Goal: Task Accomplishment & Management: Use online tool/utility

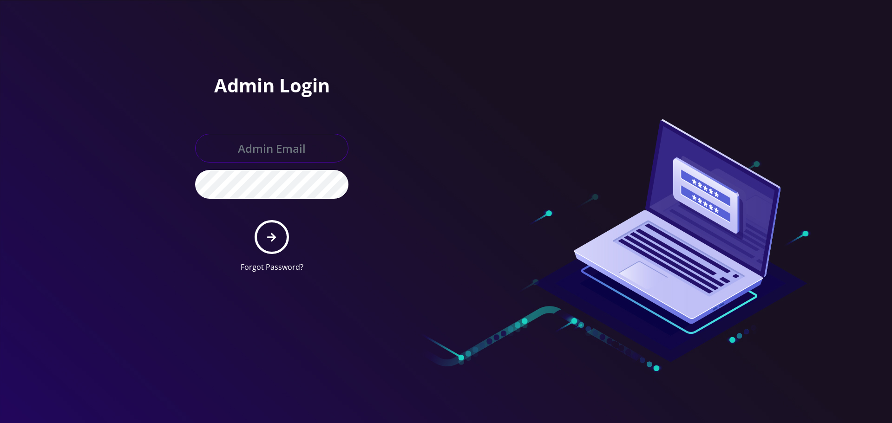
type input "[EMAIL_ADDRESS][DOMAIN_NAME]"
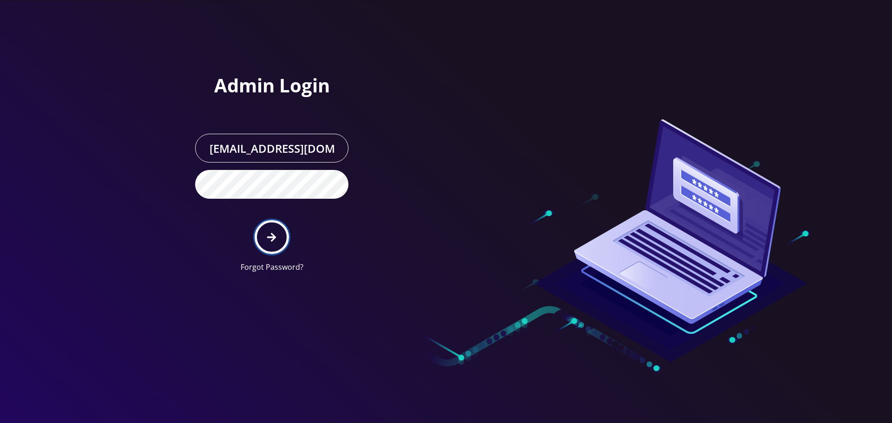
click at [278, 232] on button "submit" at bounding box center [272, 237] width 34 height 34
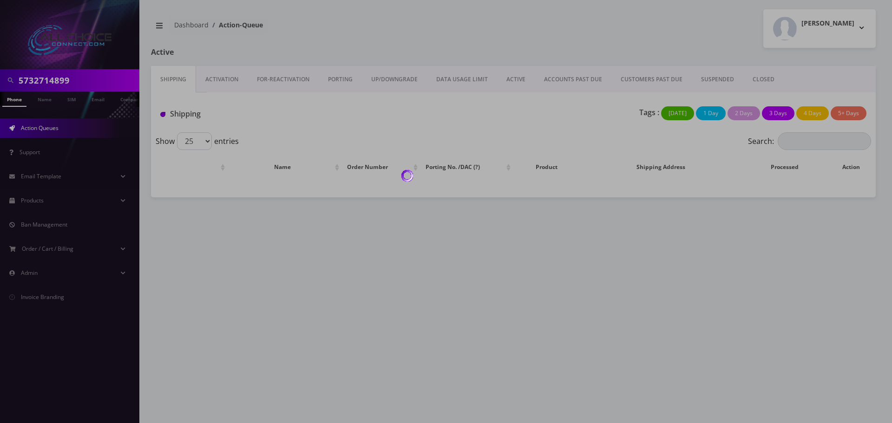
click at [75, 82] on div at bounding box center [446, 211] width 892 height 423
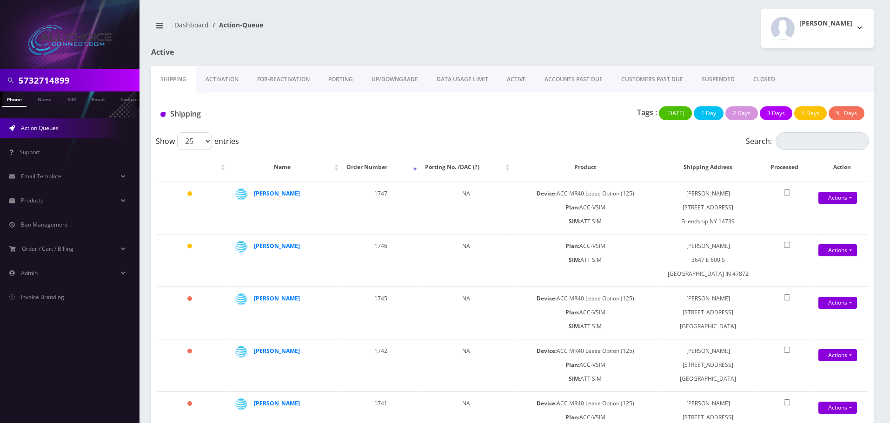
click at [60, 79] on input "5732714899" at bounding box center [78, 81] width 119 height 18
type input "webb"
click at [42, 100] on link "Name" at bounding box center [44, 99] width 23 height 15
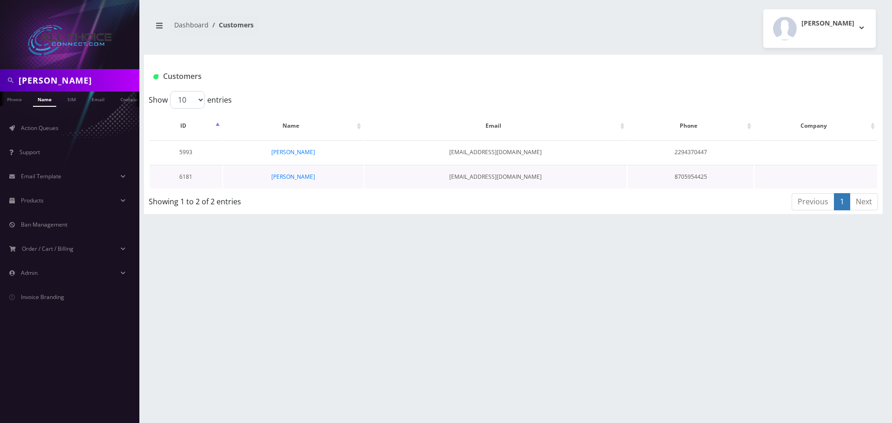
click at [292, 172] on td "[PERSON_NAME]" at bounding box center [293, 177] width 140 height 24
click at [292, 173] on link "[PERSON_NAME]" at bounding box center [293, 177] width 44 height 8
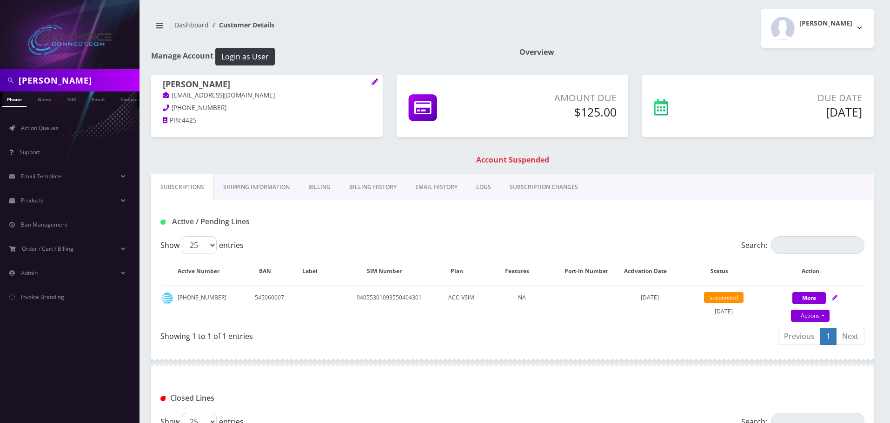
click at [325, 185] on link "Billing" at bounding box center [319, 187] width 41 height 27
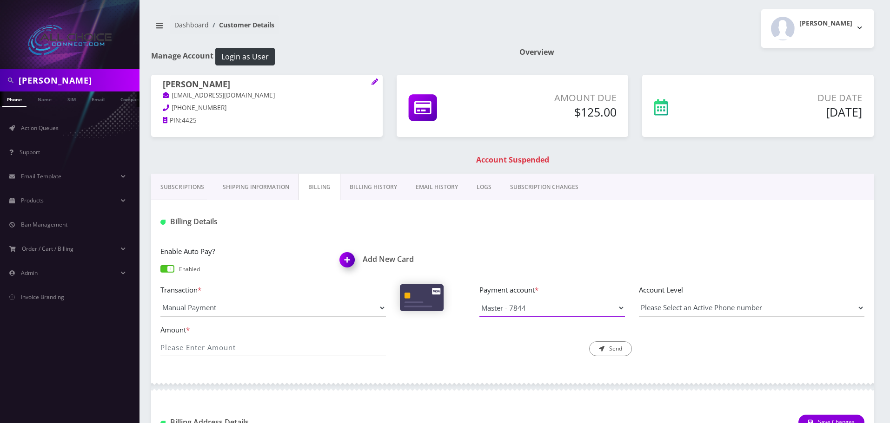
click at [498, 306] on select "Master - 7844" at bounding box center [551, 308] width 145 height 18
click at [217, 347] on input "Amount *" at bounding box center [272, 348] width 225 height 18
type input "125"
click at [605, 345] on button "Send" at bounding box center [610, 349] width 43 height 15
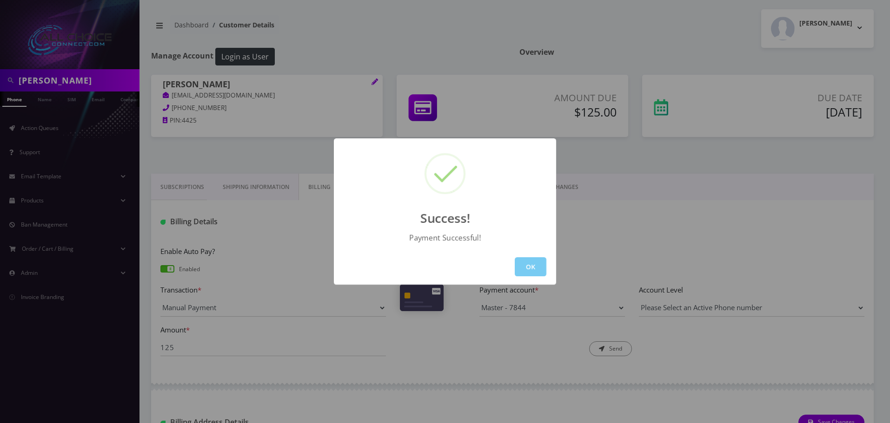
click at [540, 272] on button "OK" at bounding box center [531, 267] width 32 height 19
